Goal: Transaction & Acquisition: Purchase product/service

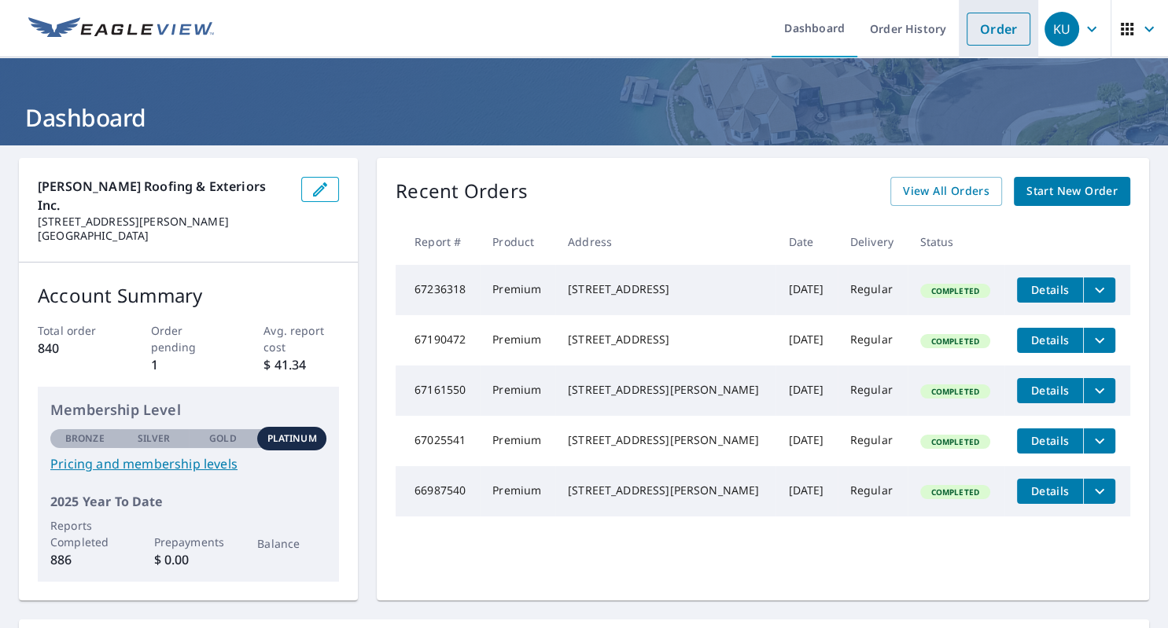
click at [989, 37] on link "Order" at bounding box center [998, 29] width 64 height 33
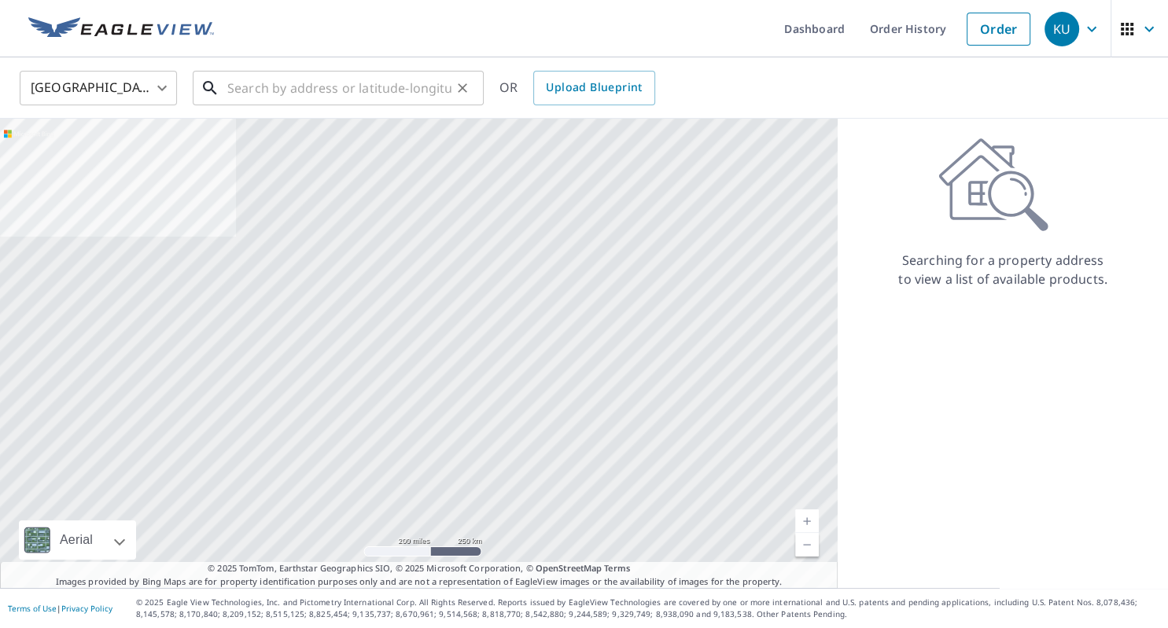
click at [337, 94] on input "text" at bounding box center [339, 88] width 224 height 44
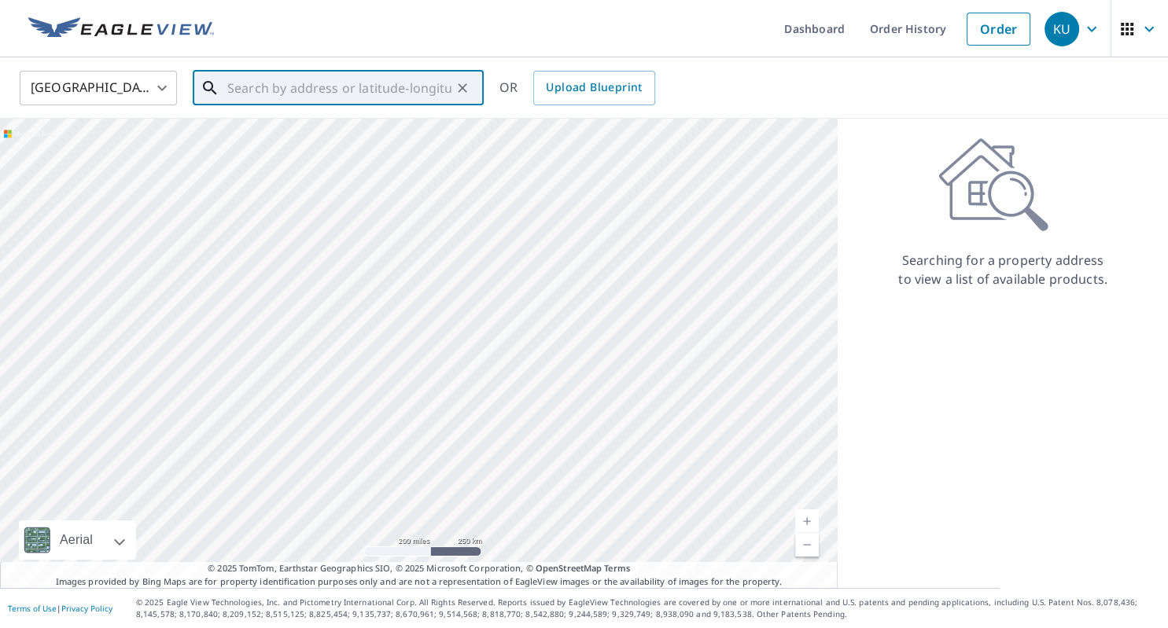
paste input "130 W [PERSON_NAME]"
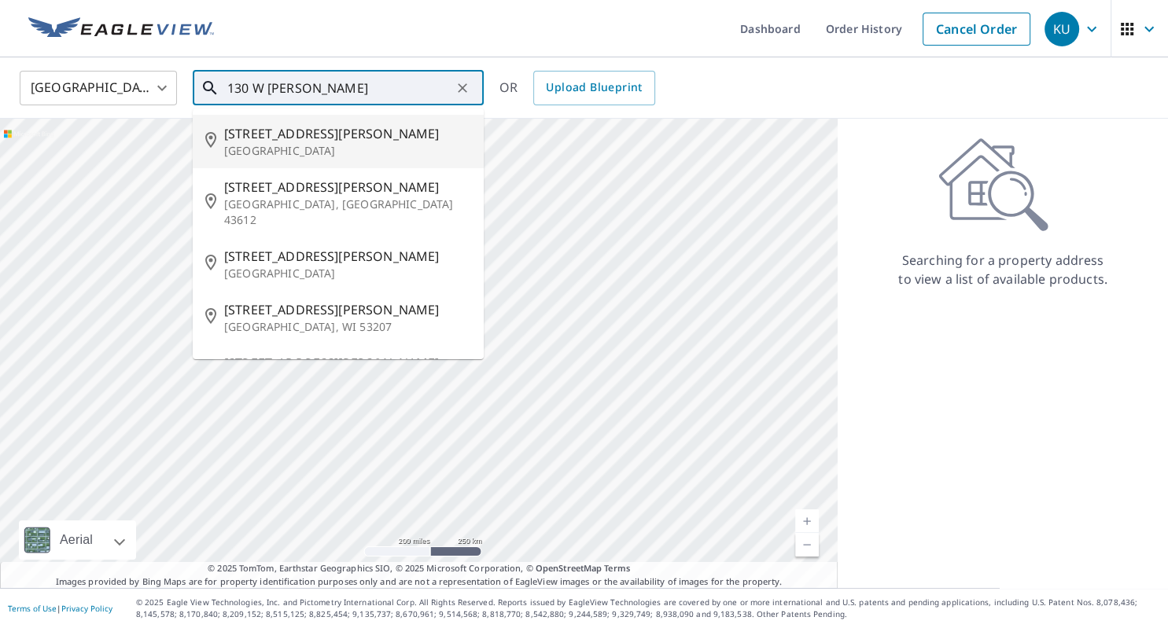
click at [312, 151] on p "[GEOGRAPHIC_DATA]" at bounding box center [347, 151] width 247 height 16
type input "[STREET_ADDRESS][PERSON_NAME]"
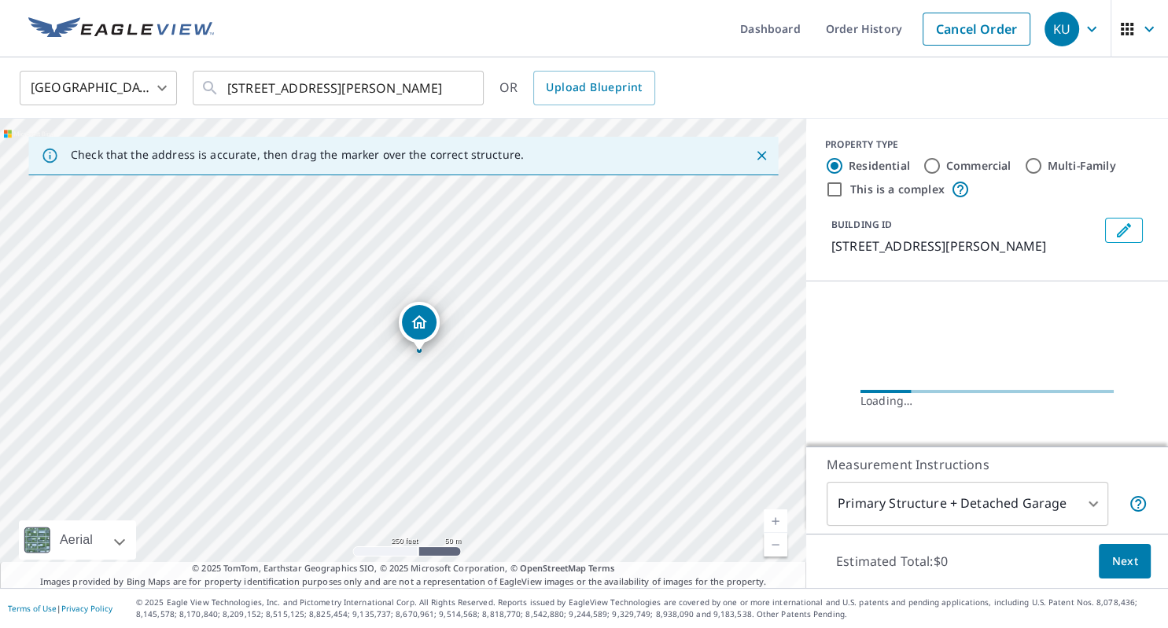
click at [1124, 555] on span "Next" at bounding box center [1124, 562] width 27 height 20
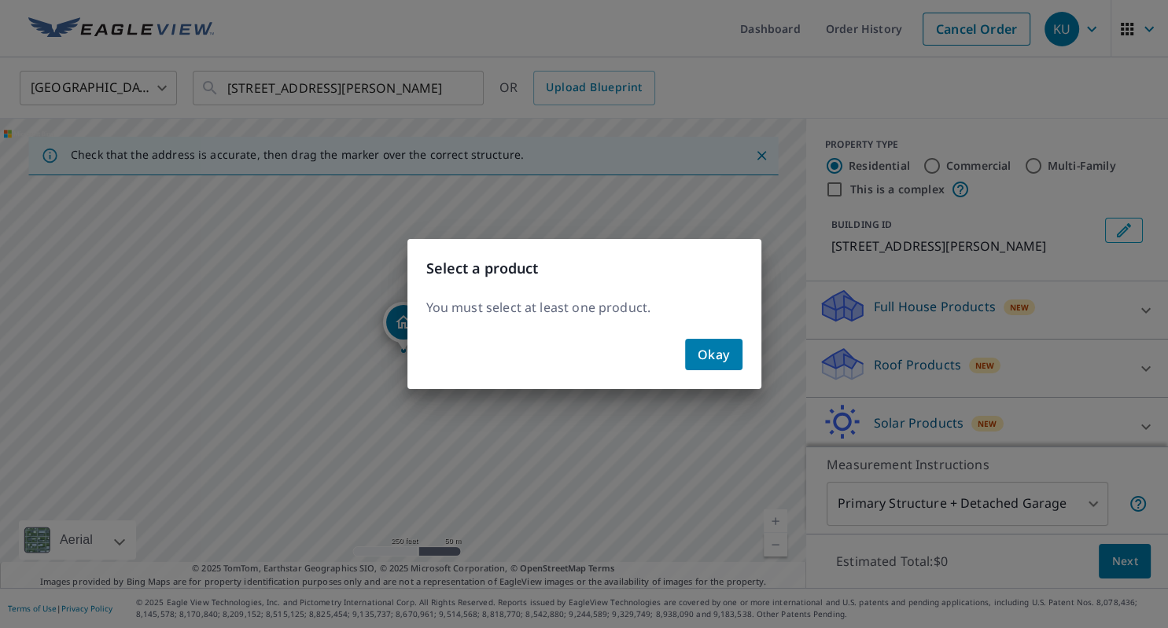
click at [720, 357] on span "Okay" at bounding box center [713, 355] width 32 height 22
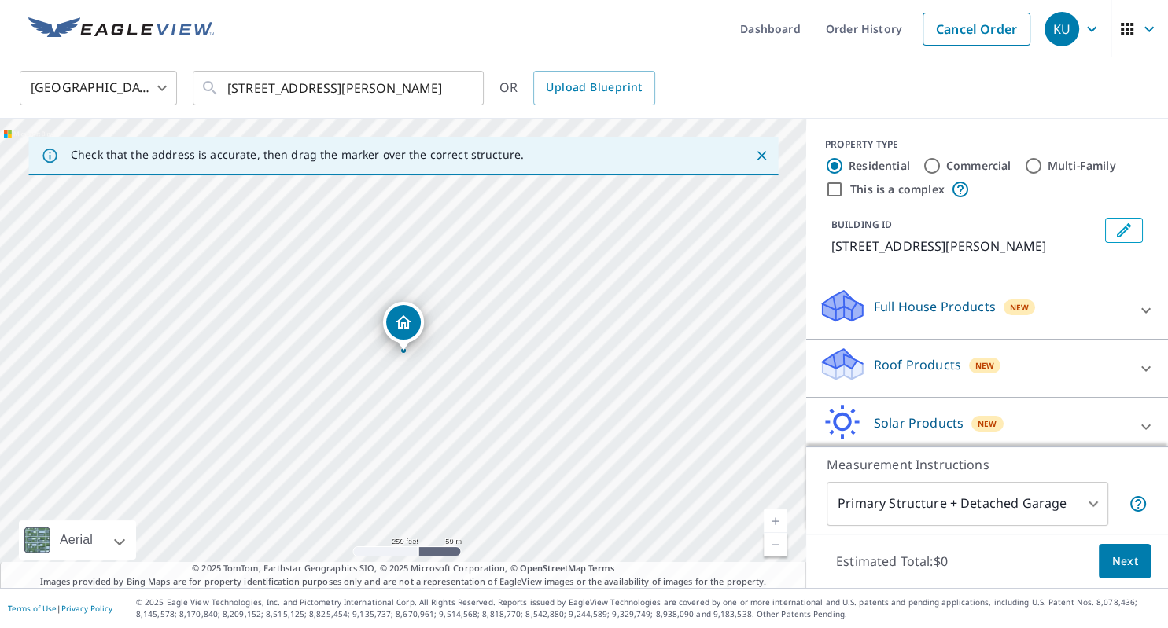
click at [848, 370] on icon at bounding box center [836, 370] width 29 height 17
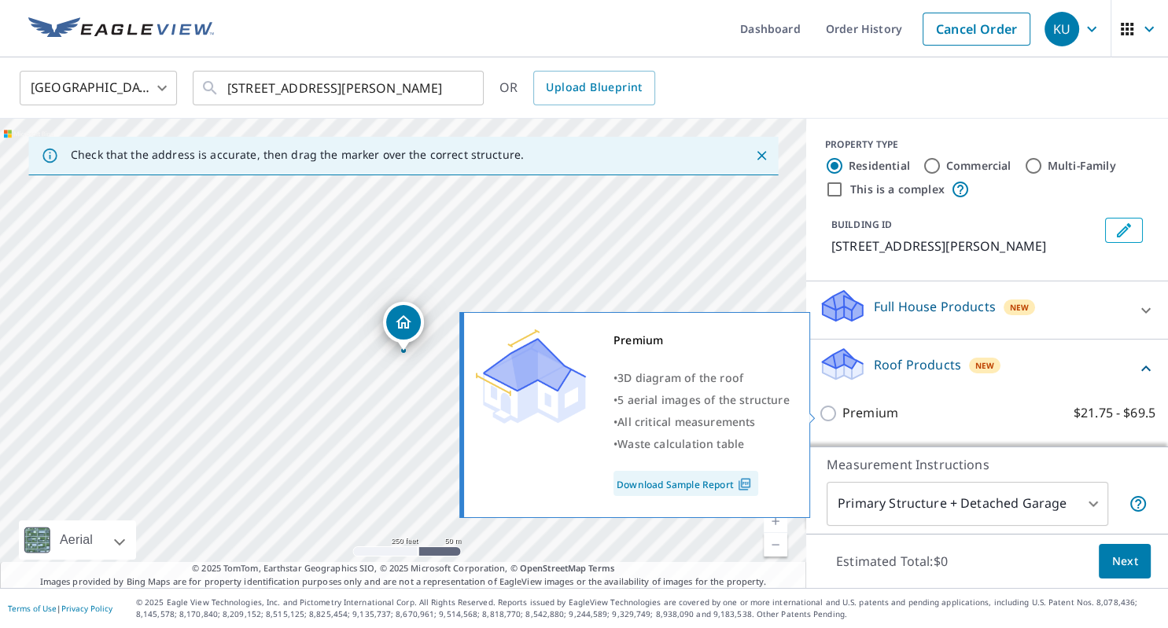
click at [832, 410] on input "Premium $21.75 - $69.5" at bounding box center [831, 413] width 24 height 19
checkbox input "true"
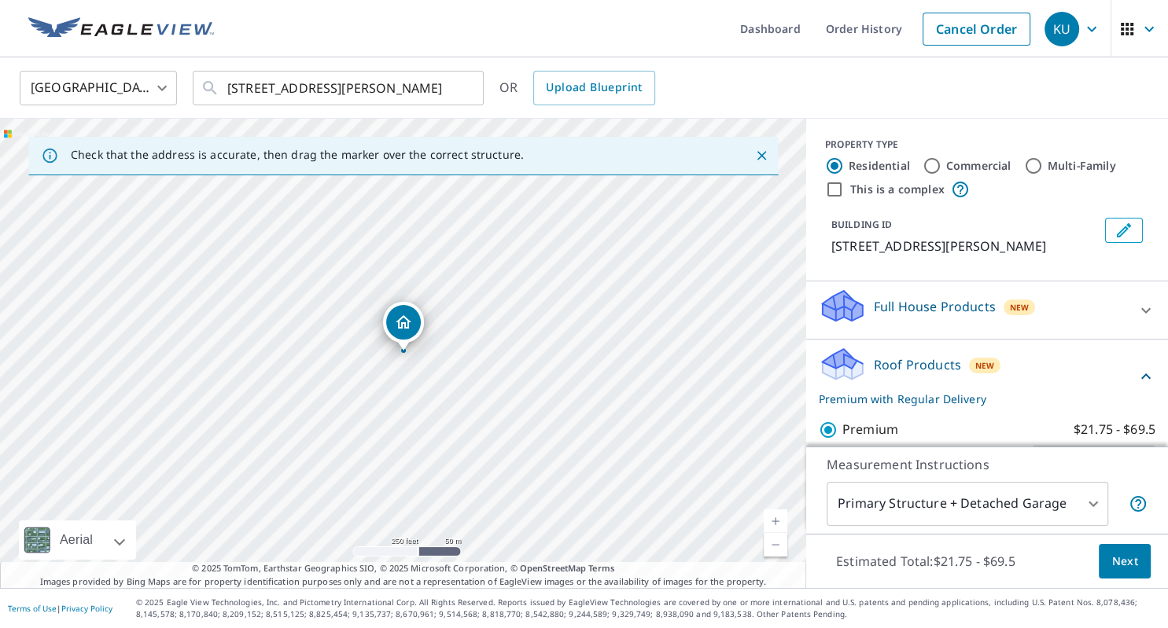
click at [1109, 554] on button "Next" at bounding box center [1124, 561] width 52 height 35
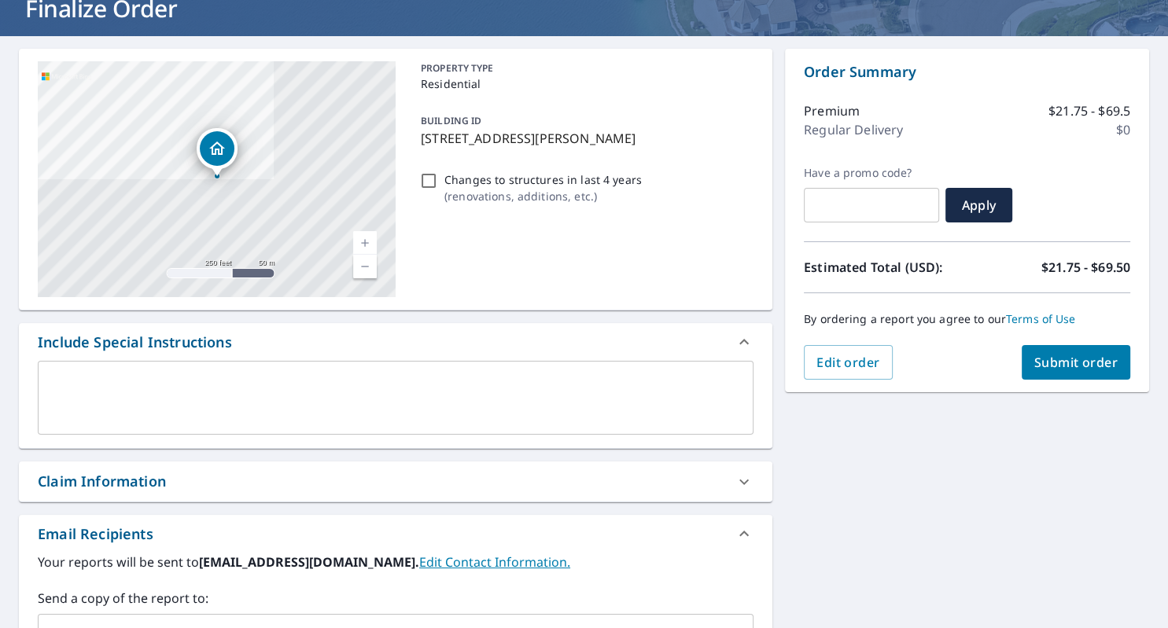
scroll to position [204, 0]
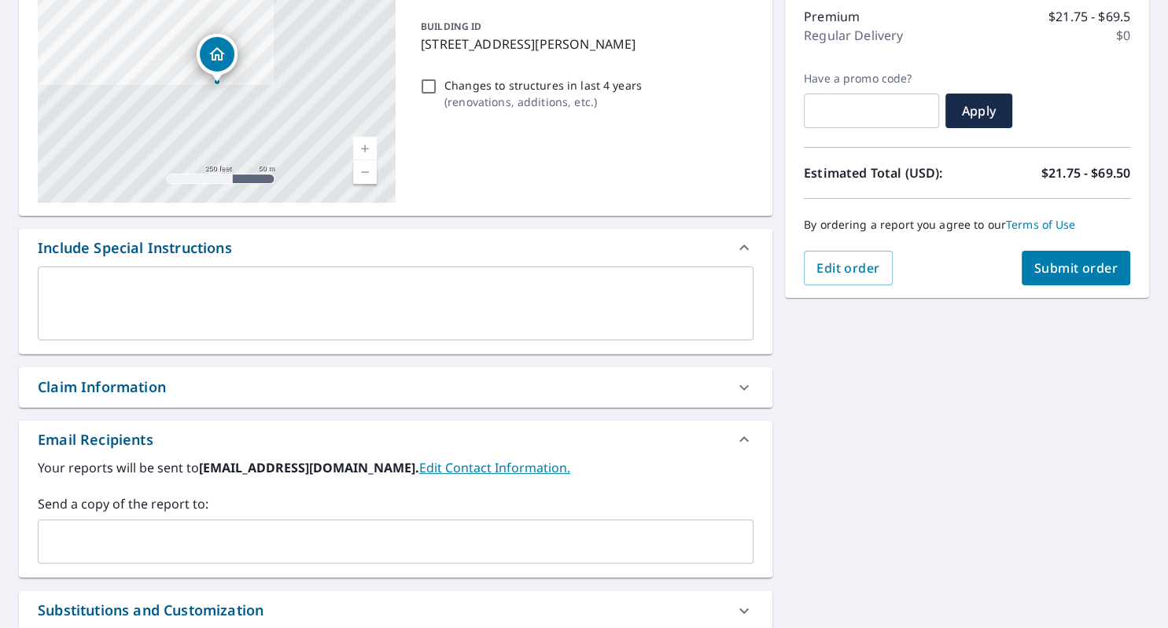
click at [156, 379] on div "Claim Information" at bounding box center [102, 387] width 128 height 21
checkbox input "true"
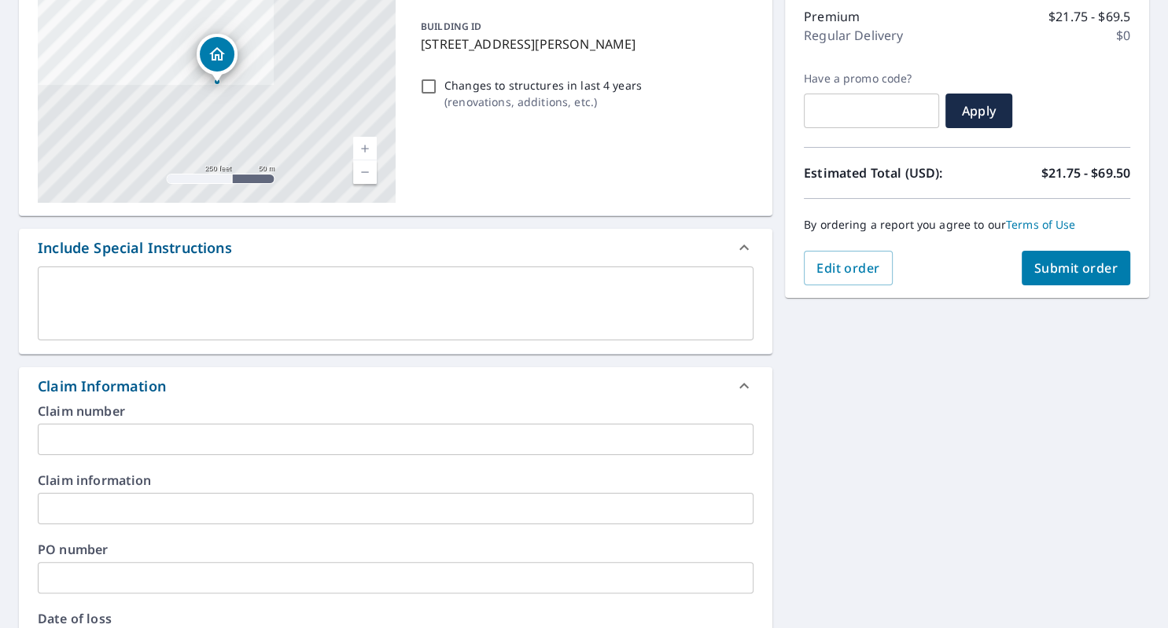
drag, startPoint x: 70, startPoint y: 440, endPoint x: 83, endPoint y: 439, distance: 12.6
click at [72, 440] on input "text" at bounding box center [396, 439] width 716 height 31
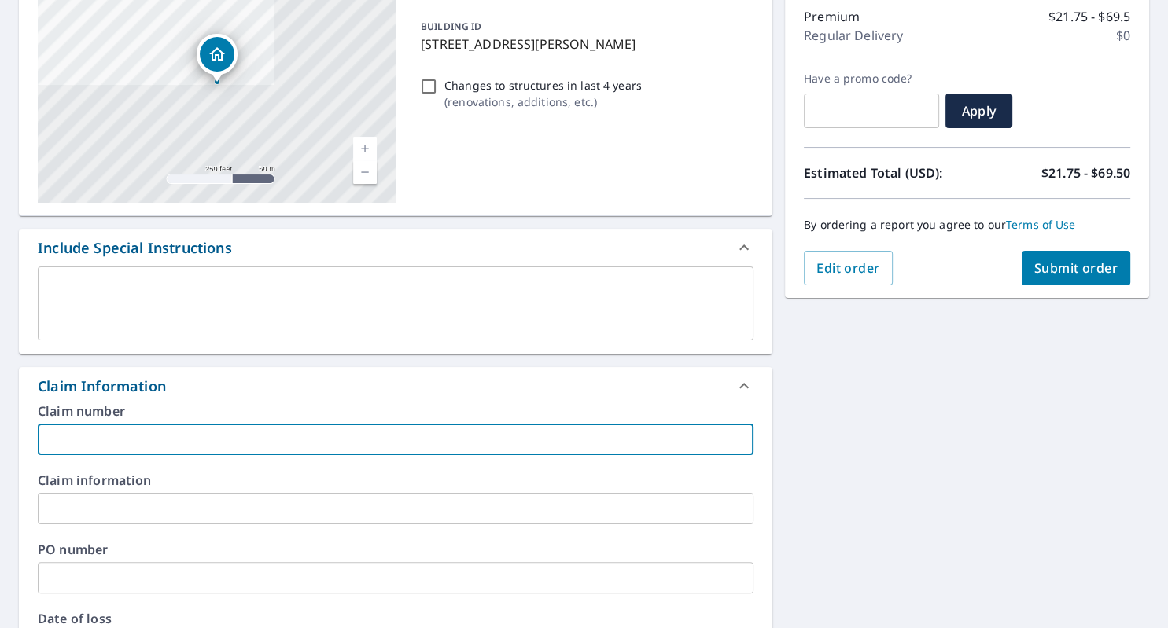
type input "M"
checkbox input "true"
type input "Mi"
checkbox input "true"
type input "Mic"
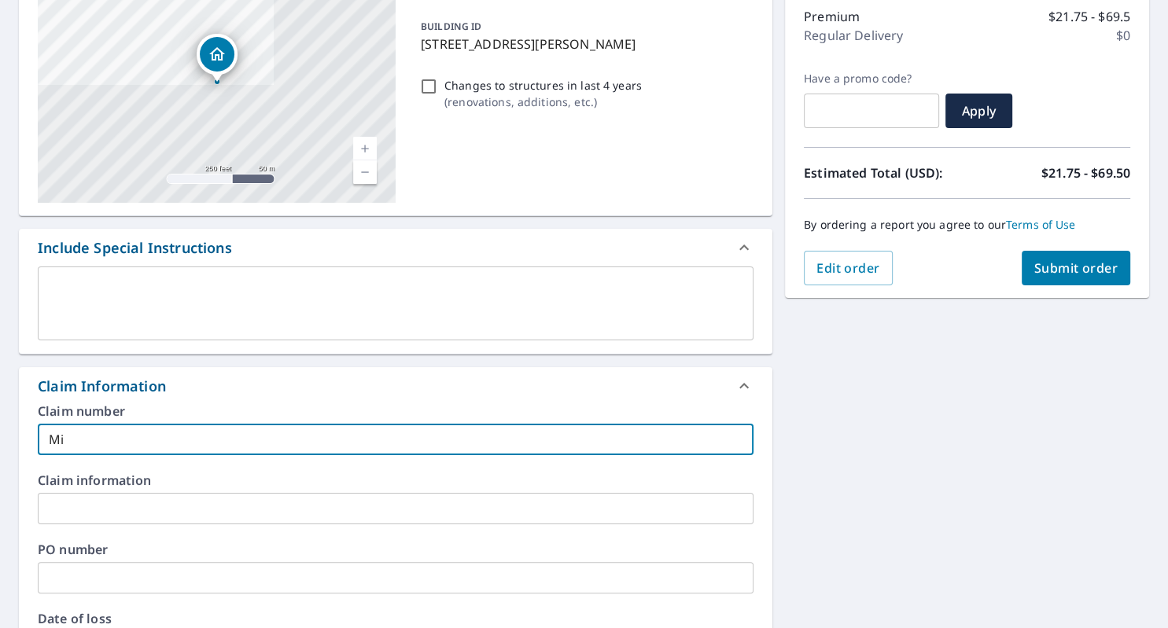
checkbox input "true"
type input "Mich"
checkbox input "true"
type input "Miche"
checkbox input "true"
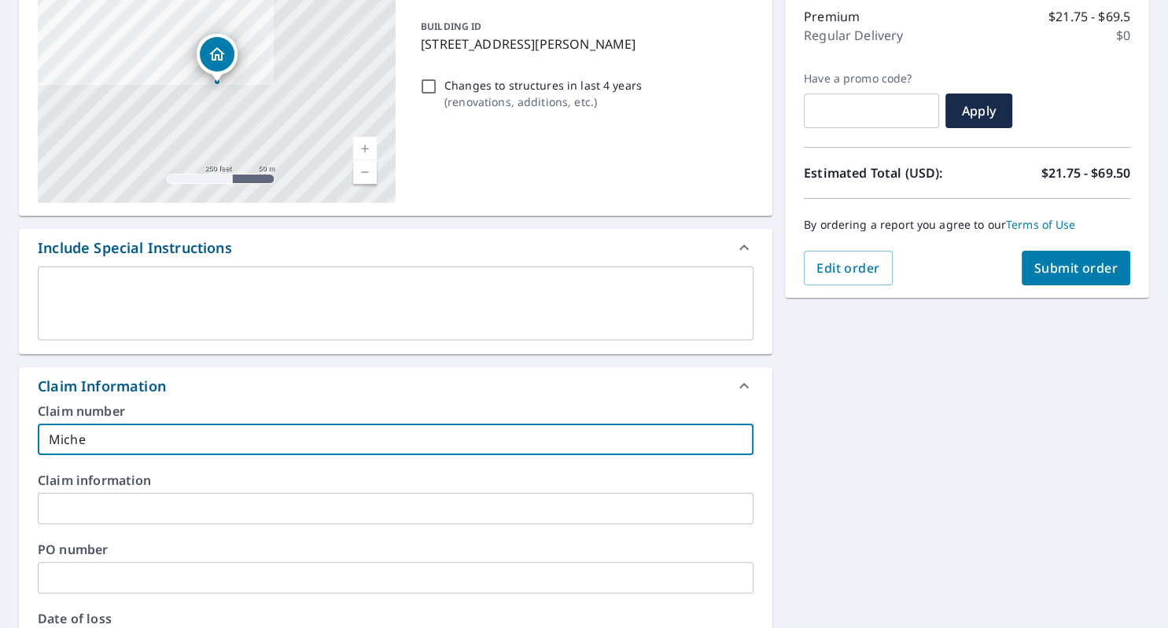
type input "[PERSON_NAME]"
checkbox input "true"
type input "[PERSON_NAME]"
checkbox input "true"
type input "[PERSON_NAME]"
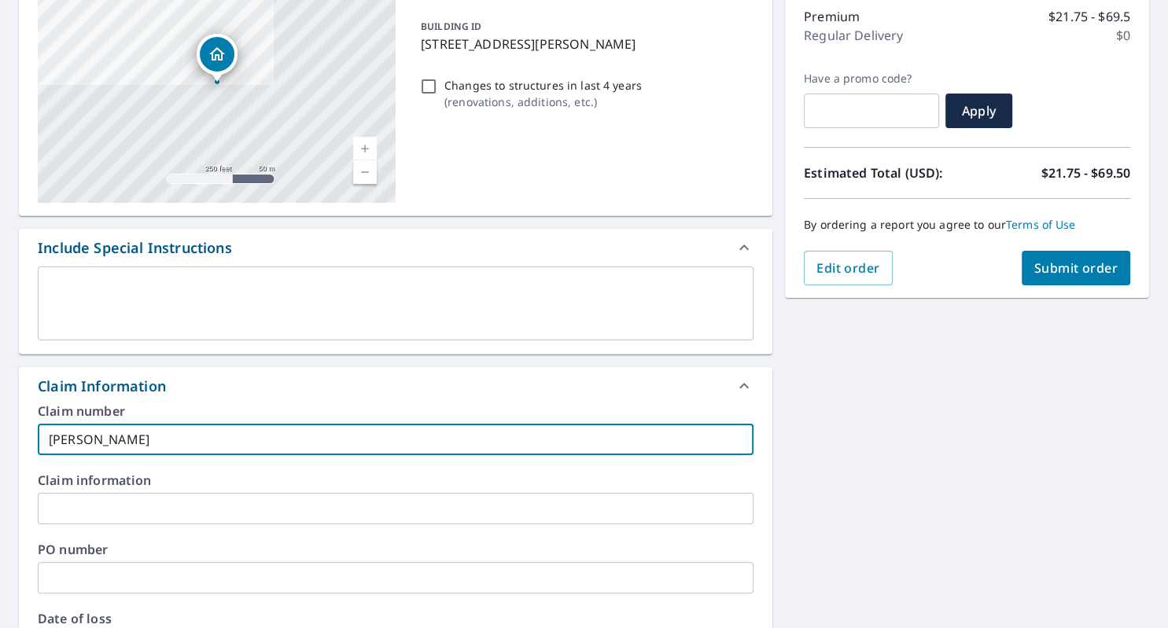
checkbox input "true"
type input "[PERSON_NAME]"
checkbox input "true"
type input "[PERSON_NAME]"
checkbox input "true"
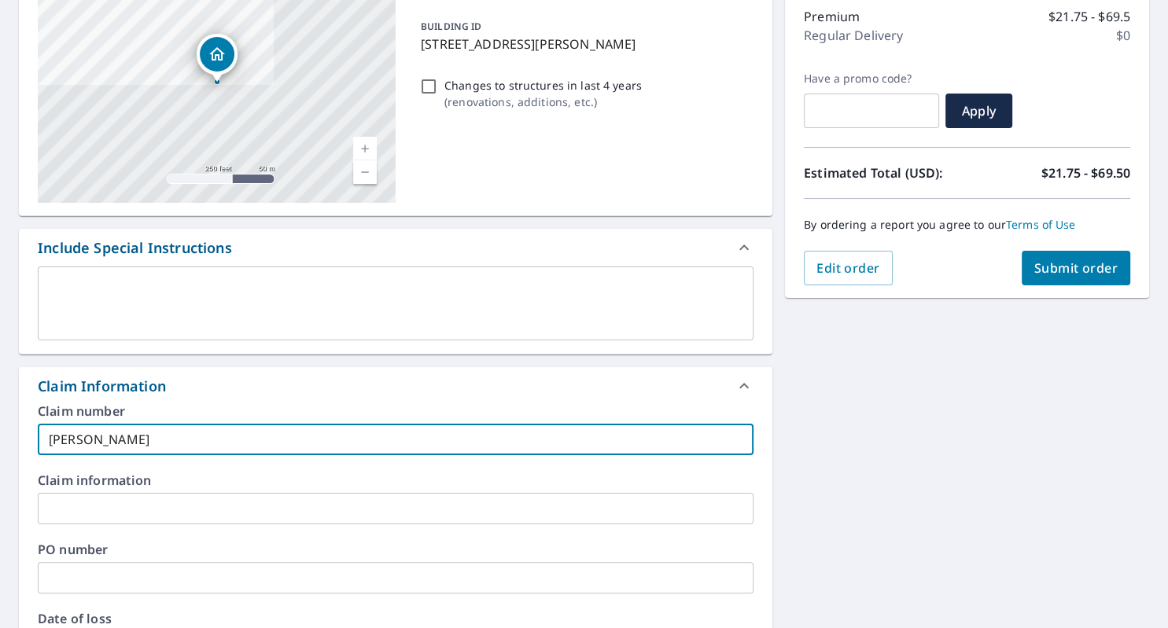
type input "[PERSON_NAME]"
checkbox input "true"
type input "[PERSON_NAME] [PERSON_NAME]"
checkbox input "true"
type input "[PERSON_NAME]"
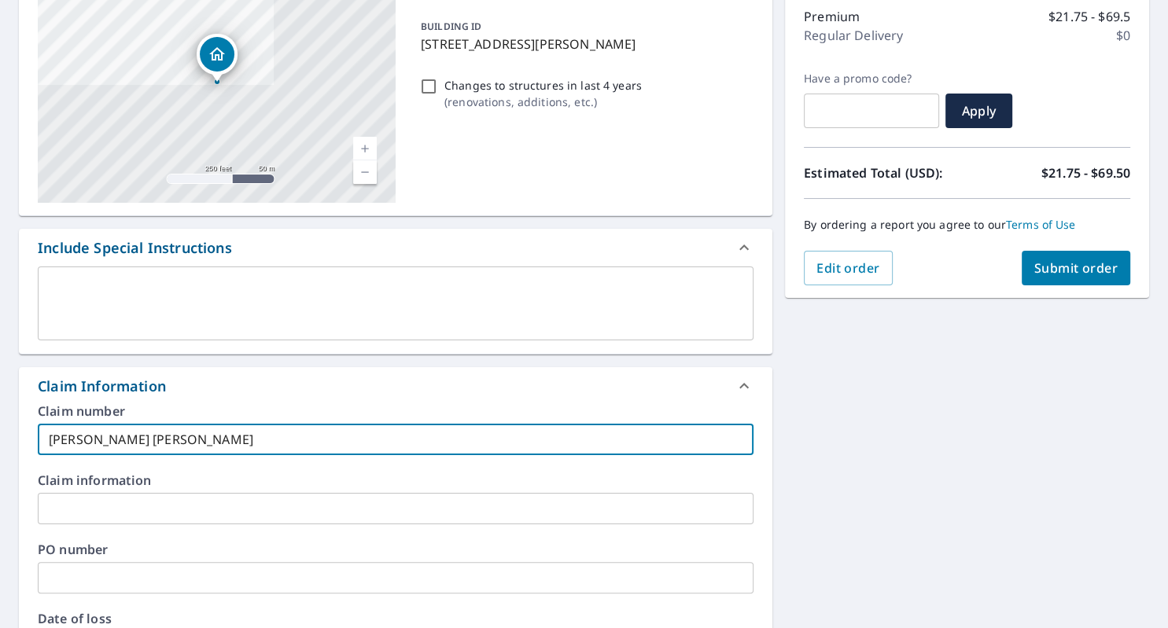
checkbox input "true"
type input "[PERSON_NAME]"
checkbox input "true"
type input "[PERSON_NAME]"
checkbox input "true"
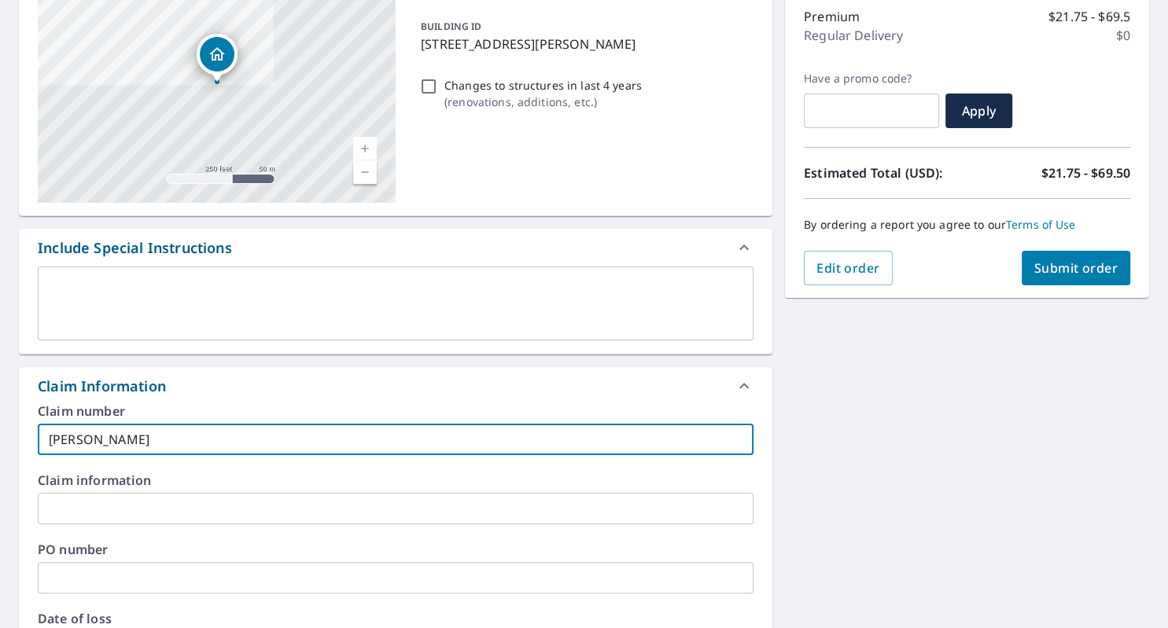
type input "[PERSON_NAME]"
checkbox input "true"
type input "[PERSON_NAME]"
click at [1064, 274] on span "Submit order" at bounding box center [1076, 267] width 84 height 17
checkbox input "true"
